Goal: Task Accomplishment & Management: Use online tool/utility

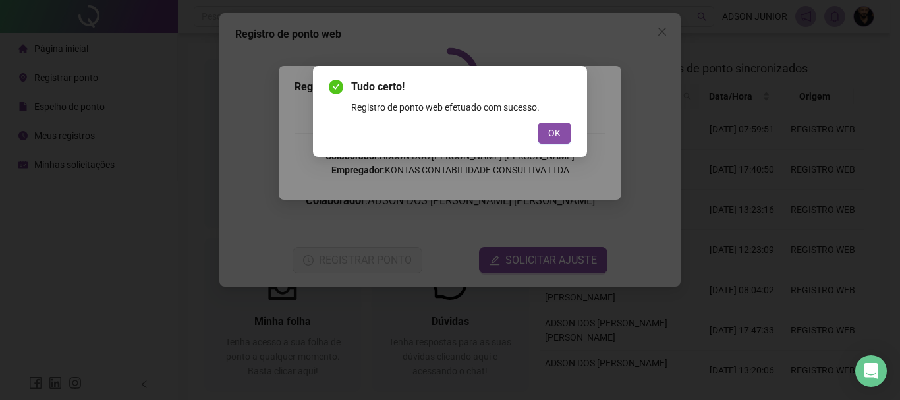
click at [557, 127] on button "OK" at bounding box center [554, 133] width 34 height 21
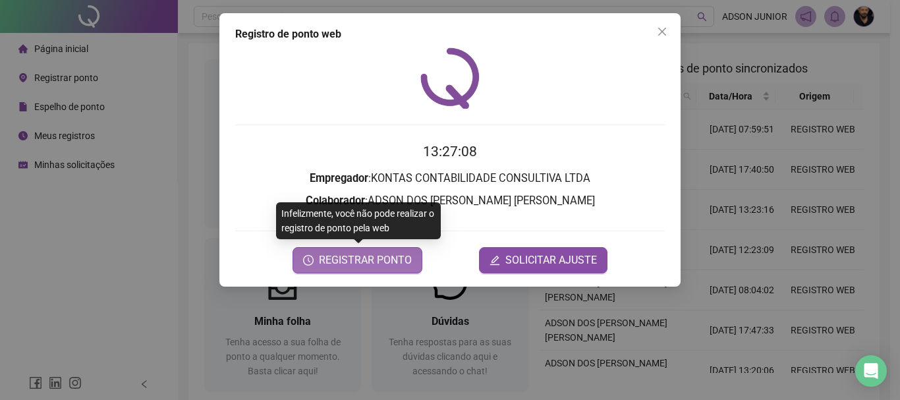
click at [392, 252] on span "REGISTRAR PONTO" at bounding box center [365, 260] width 93 height 16
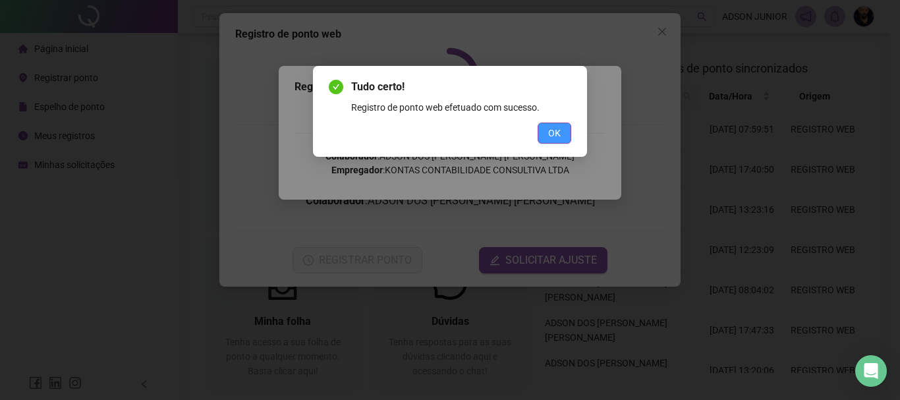
click at [540, 138] on button "OK" at bounding box center [554, 133] width 34 height 21
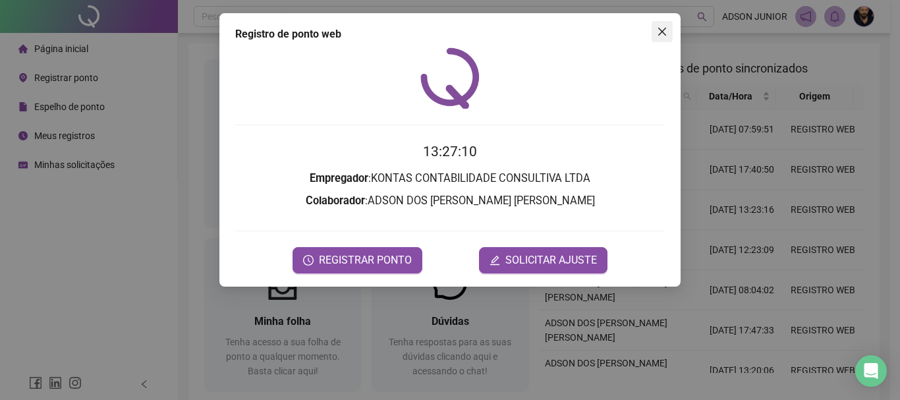
click at [659, 31] on icon "close" at bounding box center [662, 31] width 11 height 11
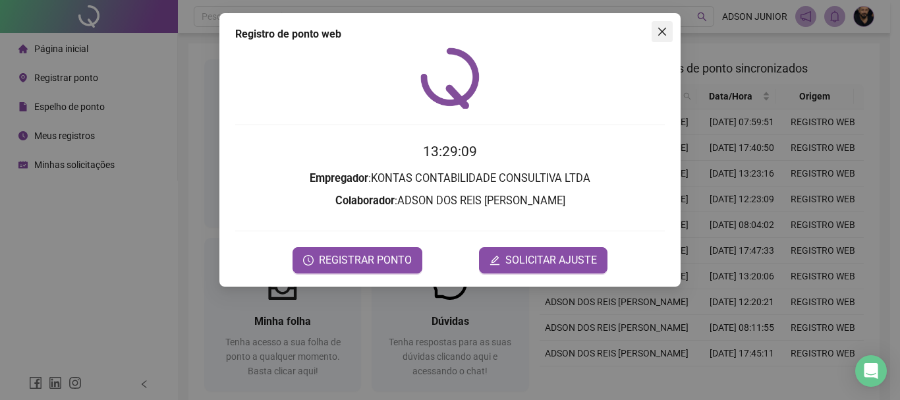
click at [662, 30] on icon "close" at bounding box center [662, 31] width 11 height 11
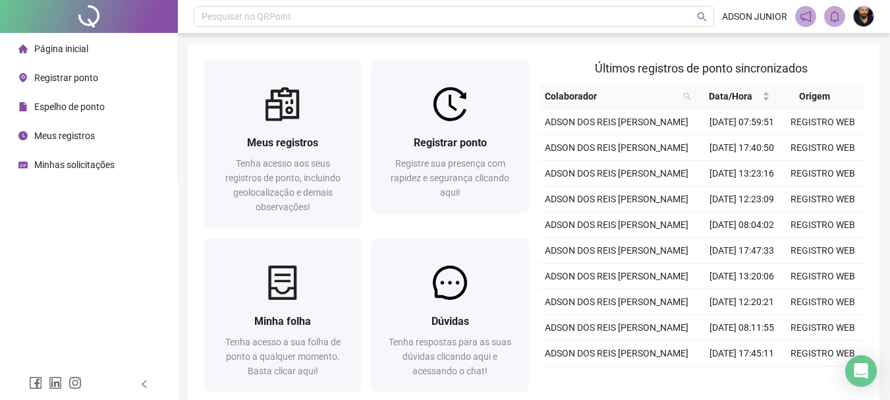
click at [79, 53] on span "Página inicial" at bounding box center [61, 48] width 54 height 11
